Goal: Task Accomplishment & Management: Complete application form

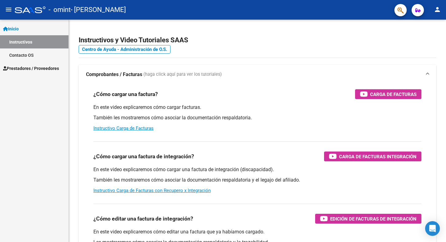
click at [22, 67] on span "Prestadores / Proveedores" at bounding box center [31, 68] width 56 height 7
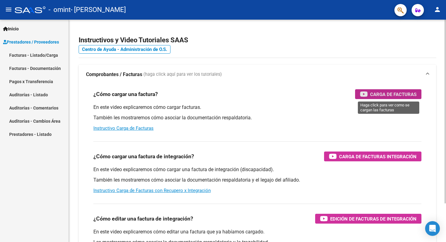
click at [381, 94] on span "Carga de Facturas" at bounding box center [393, 95] width 46 height 8
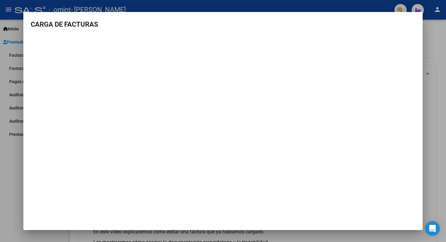
click at [27, 25] on mat-dialog-content "CARGA DE FACTURAS" at bounding box center [223, 97] width 400 height 156
click at [12, 12] on div at bounding box center [223, 121] width 446 height 242
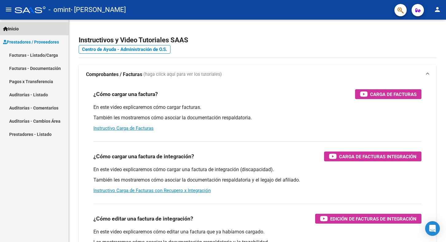
click at [11, 27] on span "Inicio" at bounding box center [11, 29] width 16 height 7
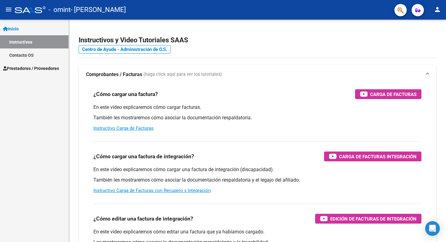
click at [8, 9] on mat-icon "menu" at bounding box center [8, 9] width 7 height 7
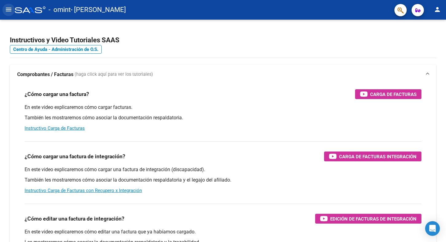
click at [8, 9] on mat-icon "menu" at bounding box center [8, 9] width 7 height 7
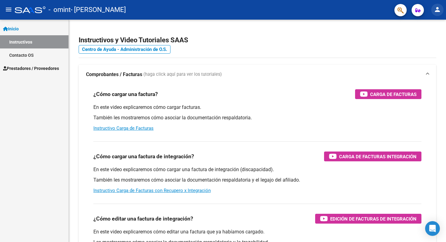
click at [439, 9] on mat-icon "person" at bounding box center [437, 9] width 7 height 7
click at [364, 12] on div at bounding box center [223, 121] width 446 height 242
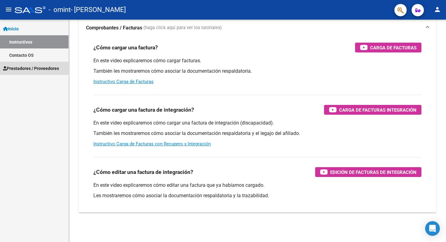
click at [19, 67] on span "Prestadores / Proveedores" at bounding box center [31, 68] width 56 height 7
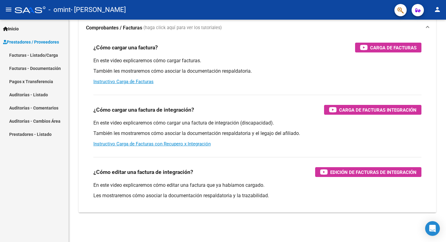
click at [16, 56] on link "Facturas - Listado/Carga" at bounding box center [34, 55] width 69 height 13
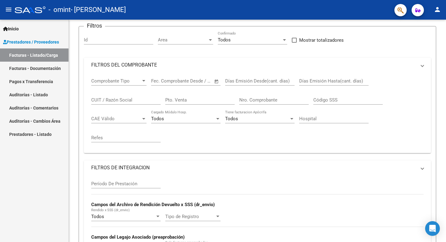
scroll to position [7, 0]
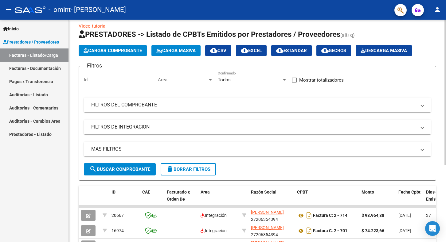
click at [126, 49] on span "Cargar Comprobante" at bounding box center [113, 51] width 58 height 6
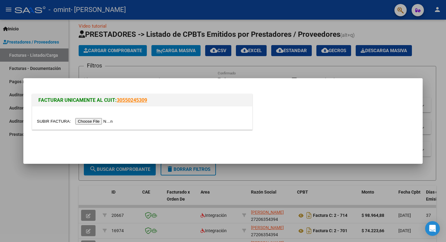
click at [76, 122] on input "file" at bounding box center [76, 121] width 78 height 6
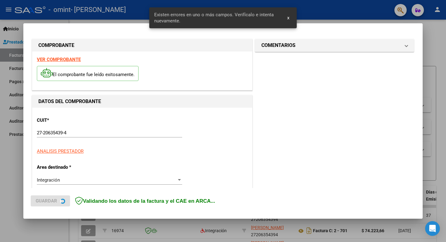
scroll to position [123, 0]
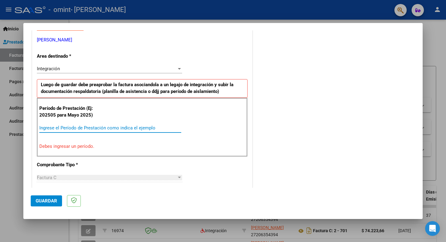
click at [61, 126] on input "Ingrese el Período de Prestación como indica el ejemplo" at bounding box center [110, 128] width 142 height 6
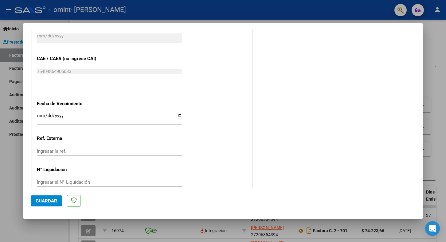
scroll to position [0, 0]
type input "202509"
click at [46, 202] on span "Guardar" at bounding box center [47, 202] width 22 height 6
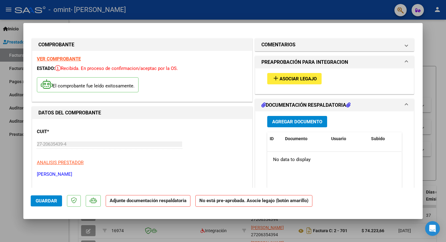
click at [291, 121] on span "Agregar Documento" at bounding box center [297, 122] width 50 height 6
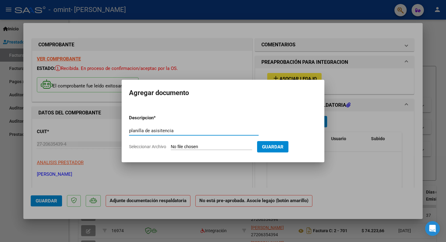
type input "planilla de asistencia"
drag, startPoint x: 139, startPoint y: 130, endPoint x: 144, endPoint y: 147, distance: 18.0
click at [144, 147] on span "Seleccionar Archivo" at bounding box center [147, 146] width 37 height 5
click at [171, 147] on input "Seleccionar Archivo" at bounding box center [211, 147] width 81 height 6
type input "C:\fakepath\PLANILLA [PERSON_NAME] SEPTIEMBRE.pdf"
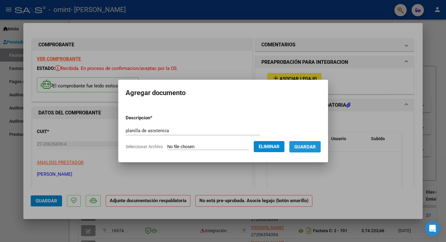
click at [309, 147] on span "Guardar" at bounding box center [305, 147] width 22 height 6
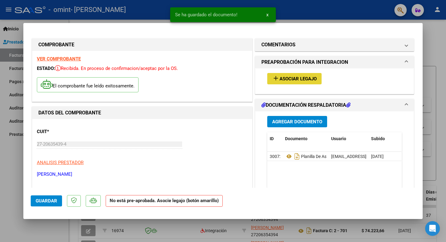
click at [287, 79] on span "Asociar Legajo" at bounding box center [298, 79] width 37 height 6
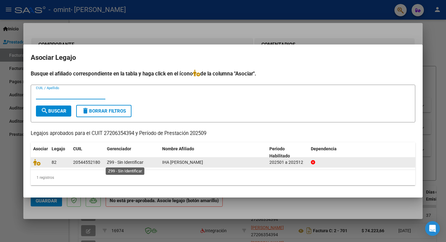
click at [132, 161] on span "Z99 - Sin Identificar" at bounding box center [125, 162] width 37 height 5
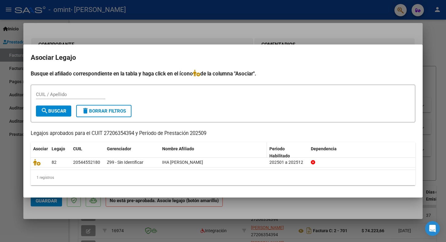
click at [235, 154] on datatable-header-cell "Nombre Afiliado" at bounding box center [213, 153] width 107 height 20
click at [230, 108] on form "CUIL / Apellido search Buscar delete Borrar Filtros" at bounding box center [223, 104] width 385 height 38
click at [262, 34] on div at bounding box center [223, 121] width 446 height 242
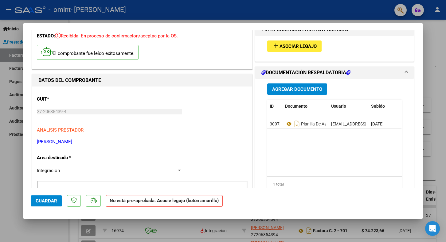
scroll to position [32, 0]
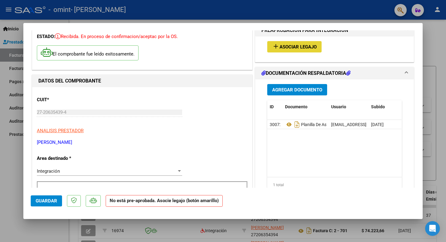
click at [283, 44] on span "add Asociar Legajo" at bounding box center [294, 47] width 45 height 6
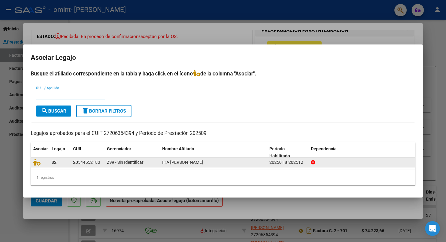
click at [81, 162] on div "20544552180" at bounding box center [86, 162] width 27 height 7
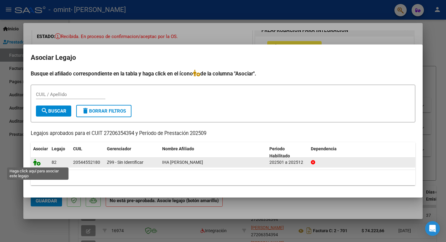
click at [37, 164] on icon at bounding box center [36, 162] width 7 height 7
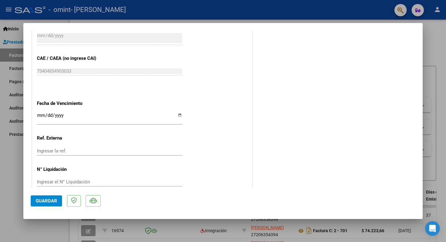
scroll to position [381, 0]
click at [41, 201] on span "Guardar" at bounding box center [47, 202] width 22 height 6
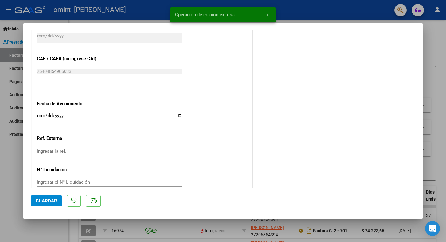
click at [10, 8] on div at bounding box center [223, 121] width 446 height 242
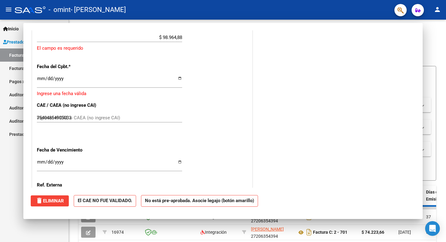
type input "$ 0,00"
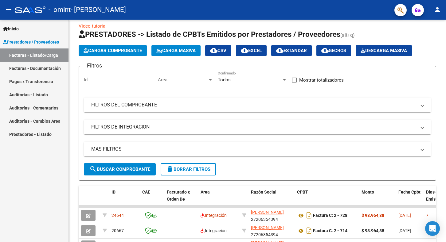
click at [27, 81] on link "Pagos x Transferencia" at bounding box center [34, 81] width 69 height 13
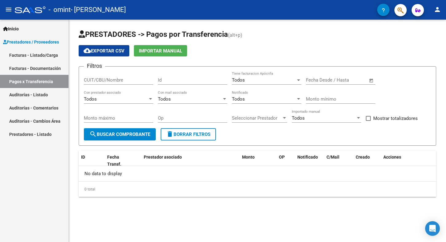
click at [42, 68] on link "Facturas - Documentación" at bounding box center [34, 68] width 69 height 13
